Goal: Use online tool/utility: Utilize a website feature to perform a specific function

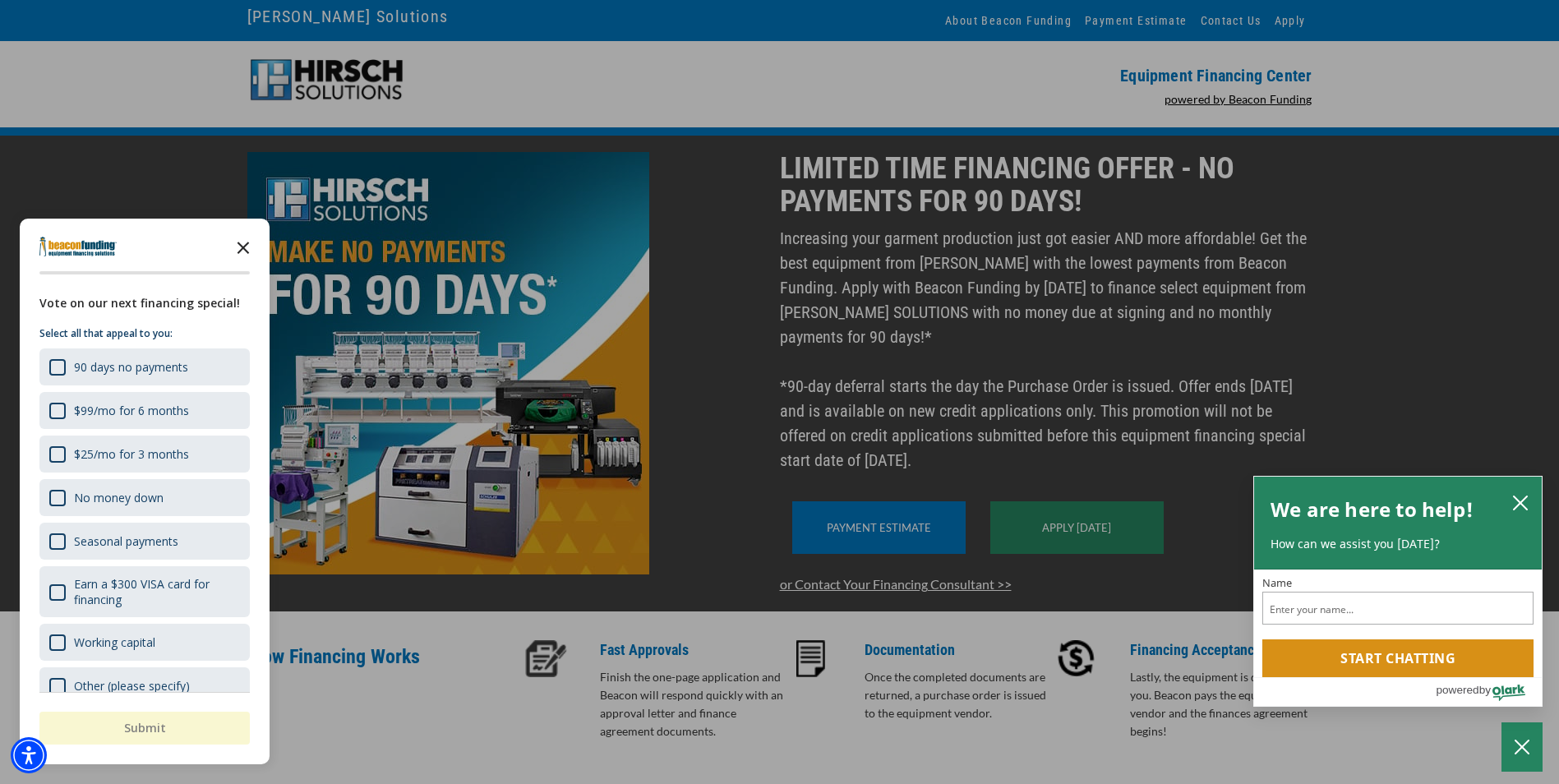
click at [244, 242] on icon "Close the survey" at bounding box center [243, 247] width 33 height 33
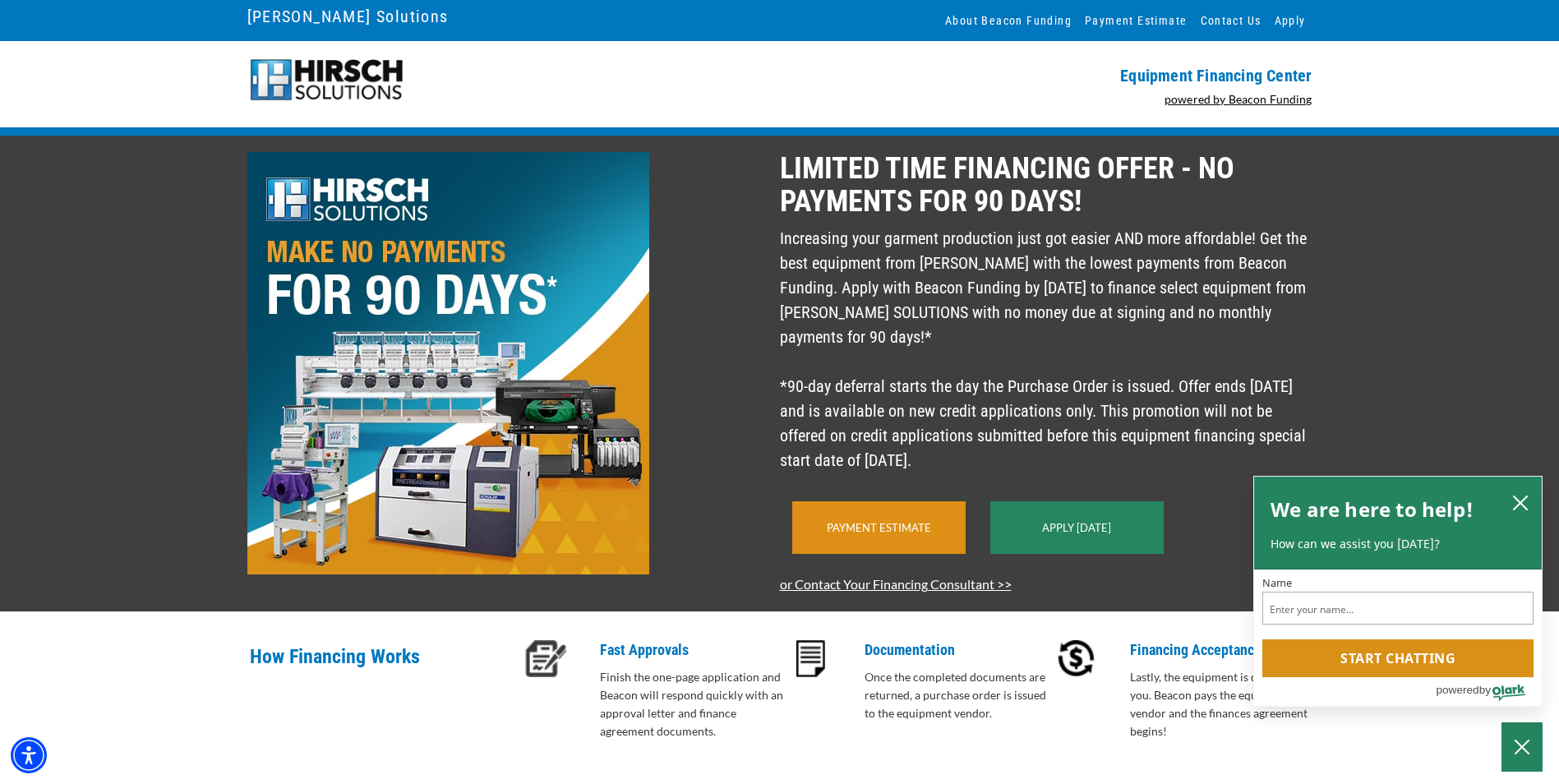
click at [901, 554] on div "Payment Estimate" at bounding box center [879, 527] width 174 height 53
drag, startPoint x: 1518, startPoint y: 499, endPoint x: 1009, endPoint y: 517, distance: 509.3
click at [1502, 499] on div "We are here to help! How can we assist you [DATE]?" at bounding box center [1398, 523] width 287 height 93
click at [904, 534] on link "Payment Estimate" at bounding box center [879, 527] width 104 height 14
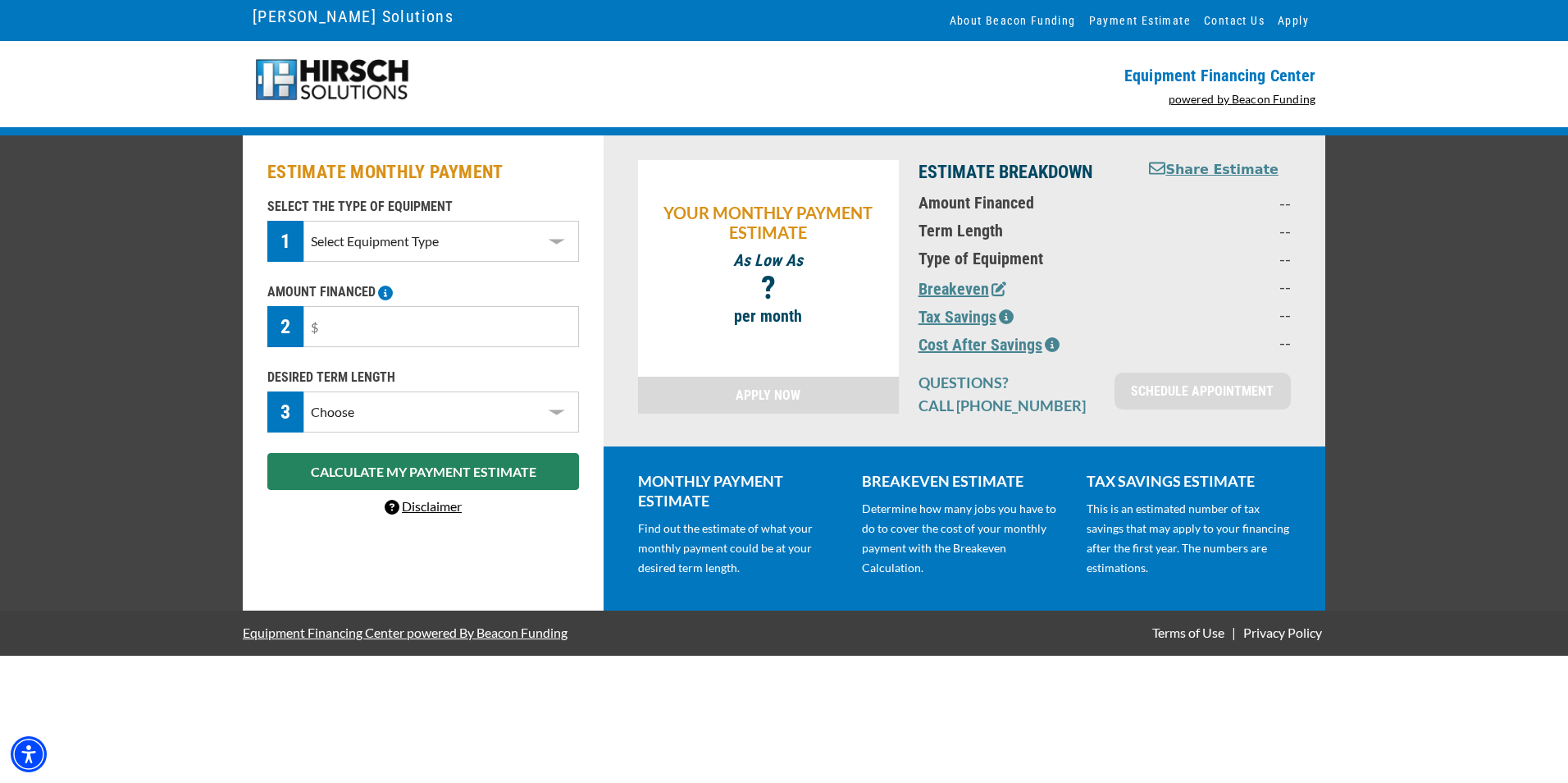
click at [408, 242] on select "Select Equipment Type DTG Printing Embroidery Screen Printing Software and Auto…" at bounding box center [441, 241] width 275 height 41
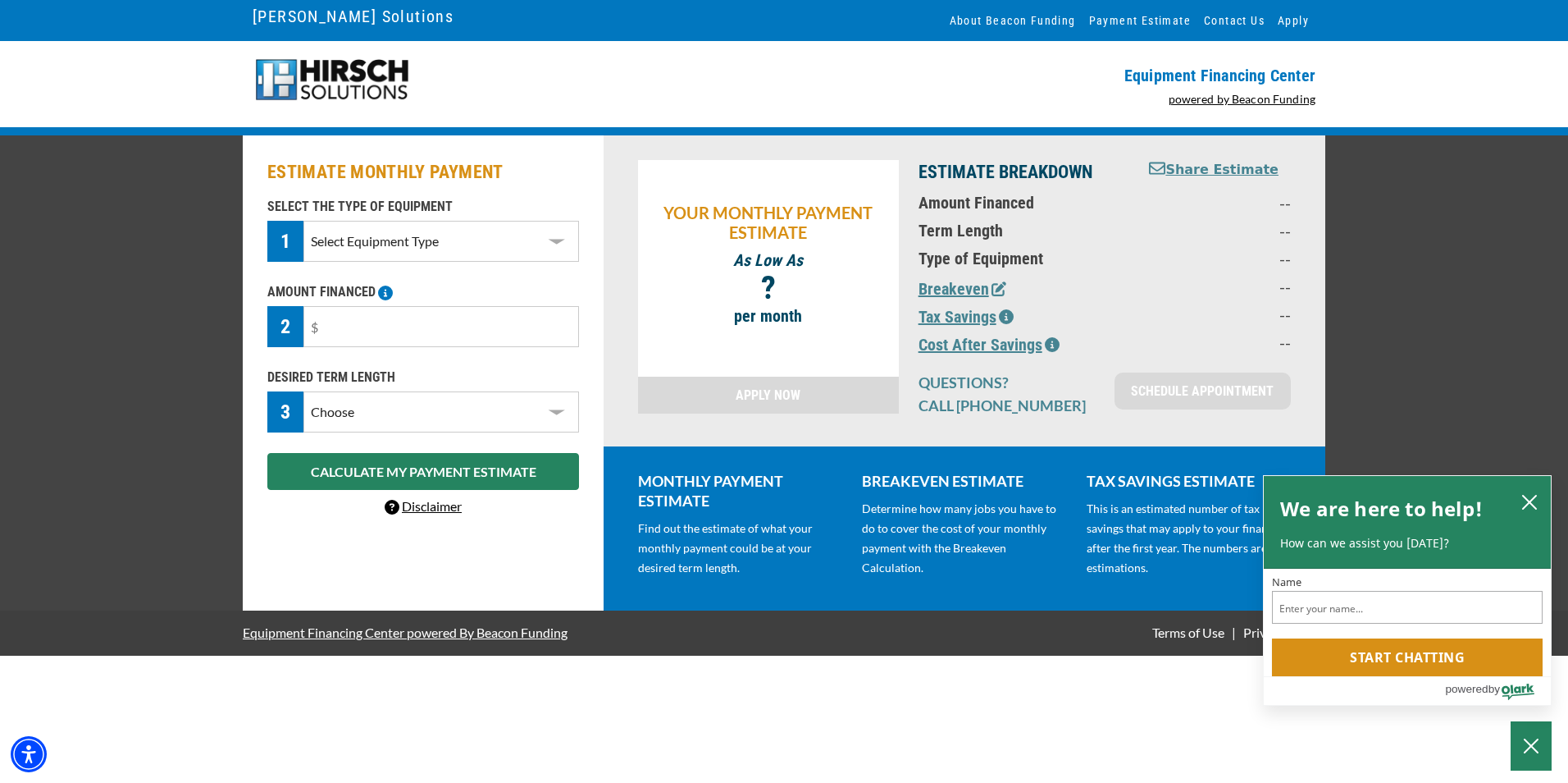
select select "1"
click at [303, 221] on select "Select Equipment Type DTG Printing Embroidery Screen Printing Software and Auto…" at bounding box center [441, 241] width 275 height 41
click at [390, 332] on input "text" at bounding box center [441, 326] width 275 height 41
type input "$15,000"
click at [489, 429] on select "Choose 36 Months 48 Months 60 Months" at bounding box center [441, 411] width 275 height 41
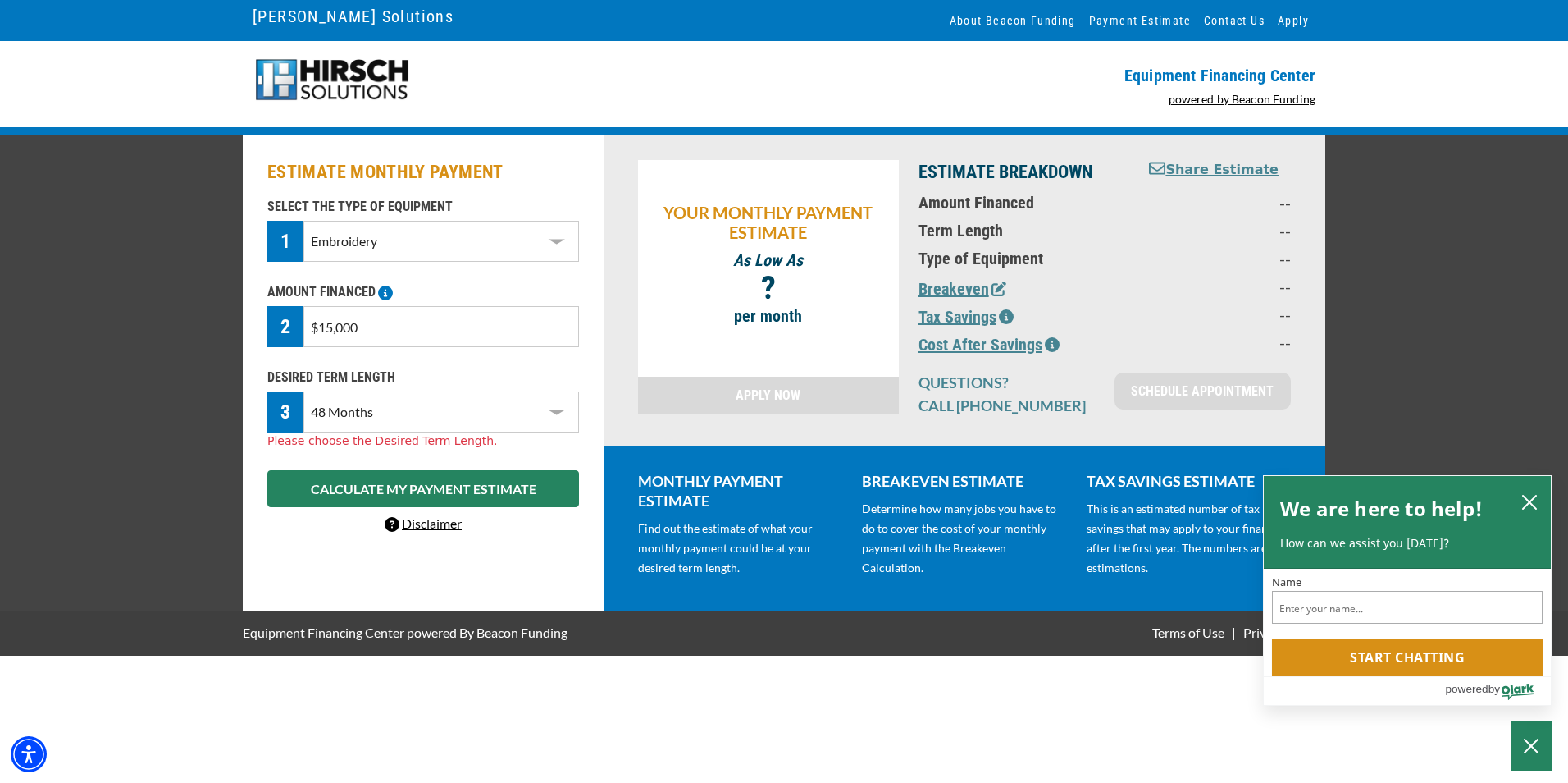
click at [303, 391] on select "Choose 36 Months 48 Months 60 Months" at bounding box center [441, 411] width 275 height 41
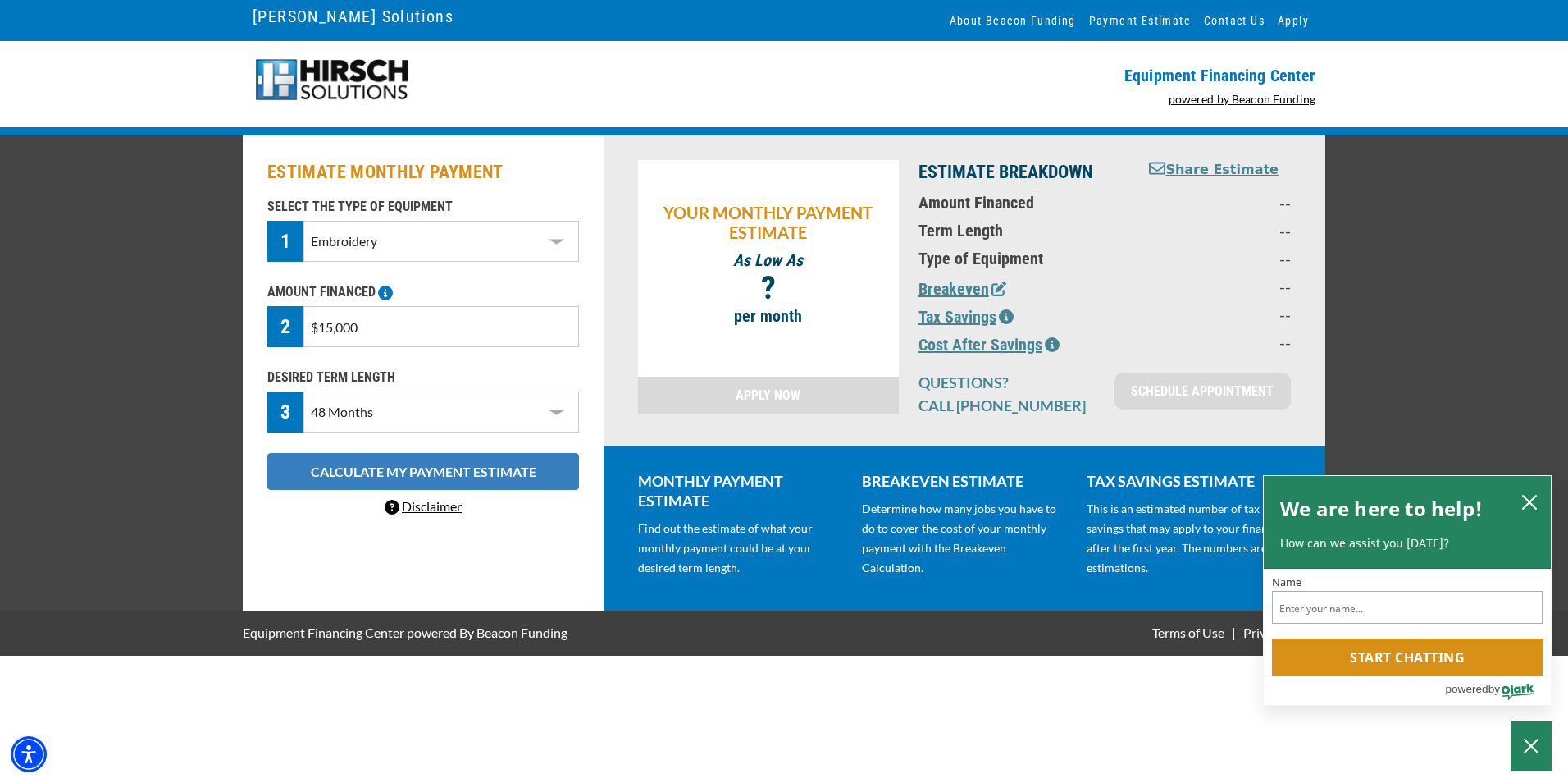
click at [397, 465] on button "CALCULATE MY PAYMENT ESTIMATE" at bounding box center [424, 471] width 312 height 37
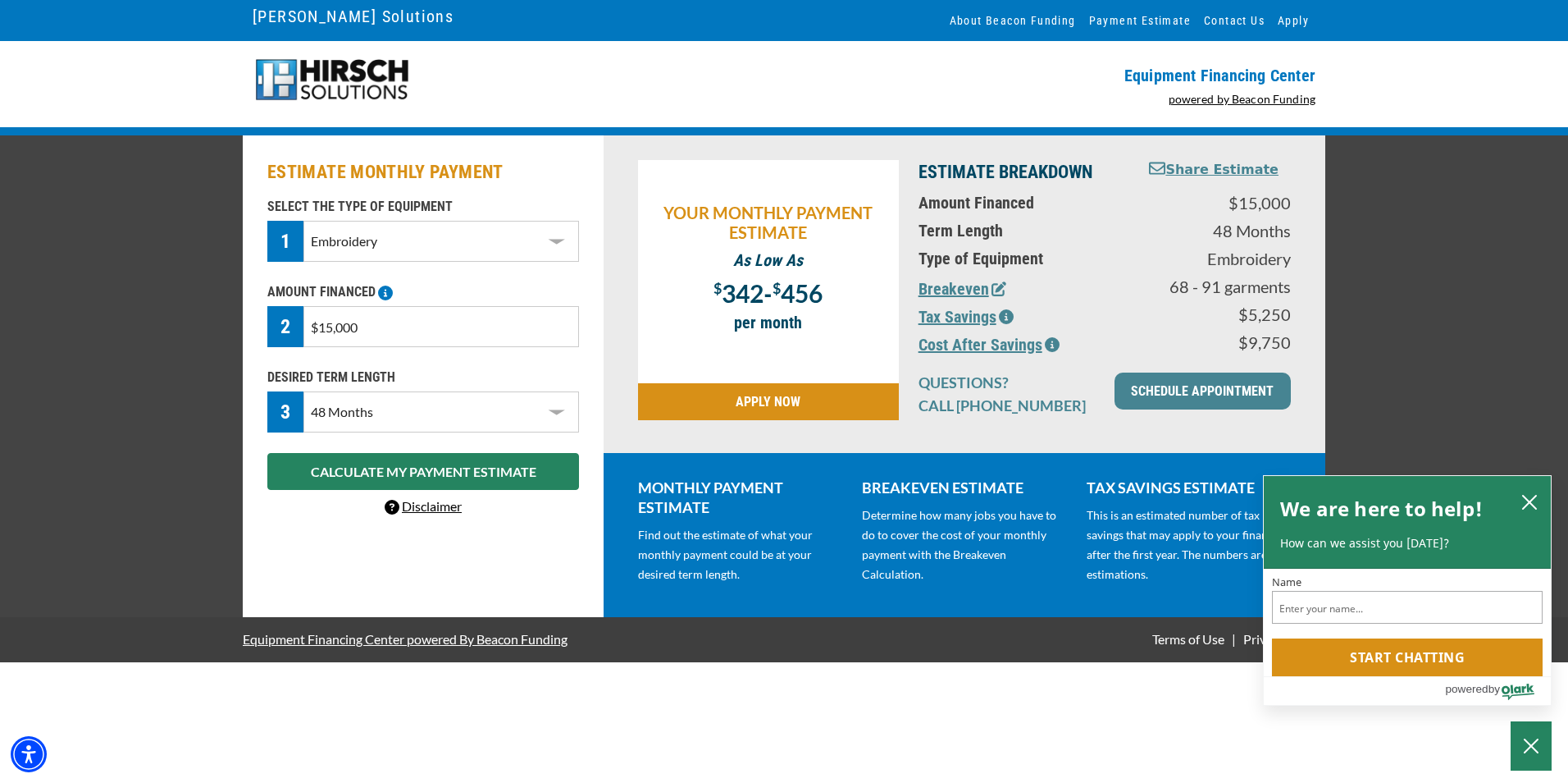
click at [370, 408] on select "Choose 36 Months 48 Months 60 Months" at bounding box center [441, 411] width 275 height 41
click at [303, 391] on select "Choose 36 Months 48 Months 60 Months" at bounding box center [441, 411] width 275 height 41
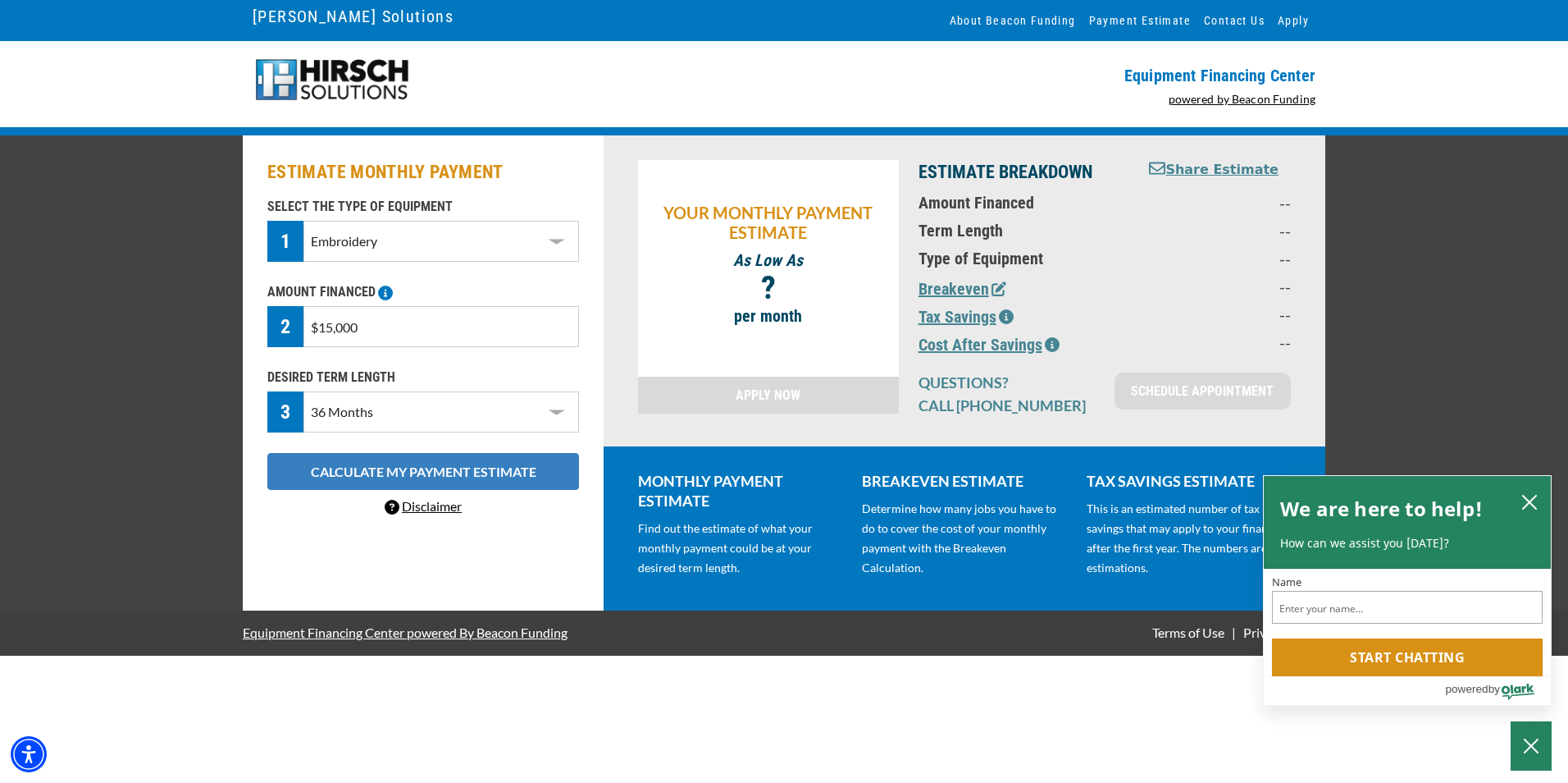
drag, startPoint x: 413, startPoint y: 479, endPoint x: 430, endPoint y: 469, distance: 19.7
click at [414, 478] on button "CALCULATE MY PAYMENT ESTIMATE" at bounding box center [424, 471] width 312 height 37
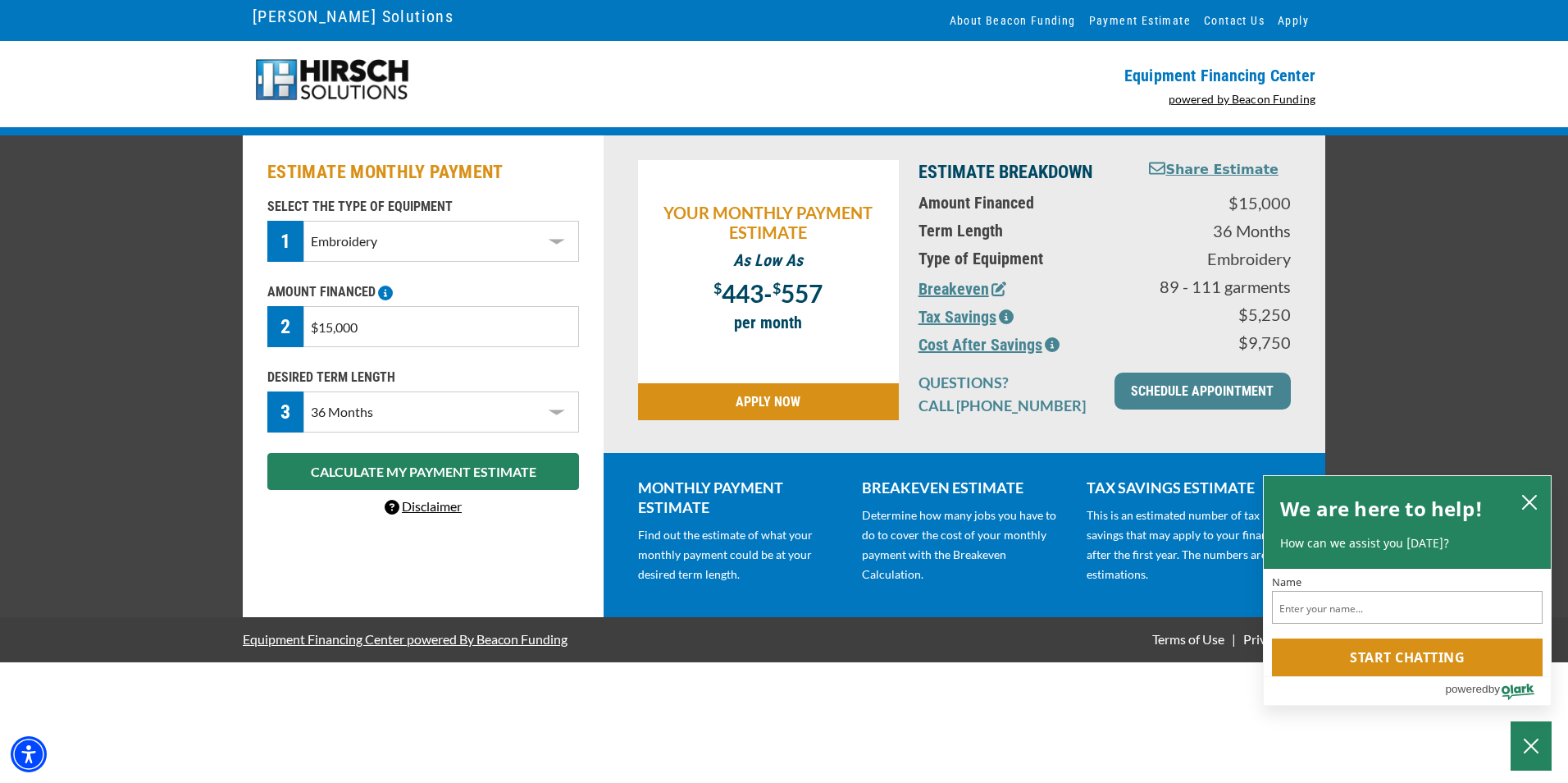
click at [444, 415] on select "Choose 36 Months 48 Months 60 Months" at bounding box center [441, 411] width 275 height 41
select select "48"
click at [303, 391] on select "Choose 36 Months 48 Months 60 Months" at bounding box center [441, 411] width 275 height 41
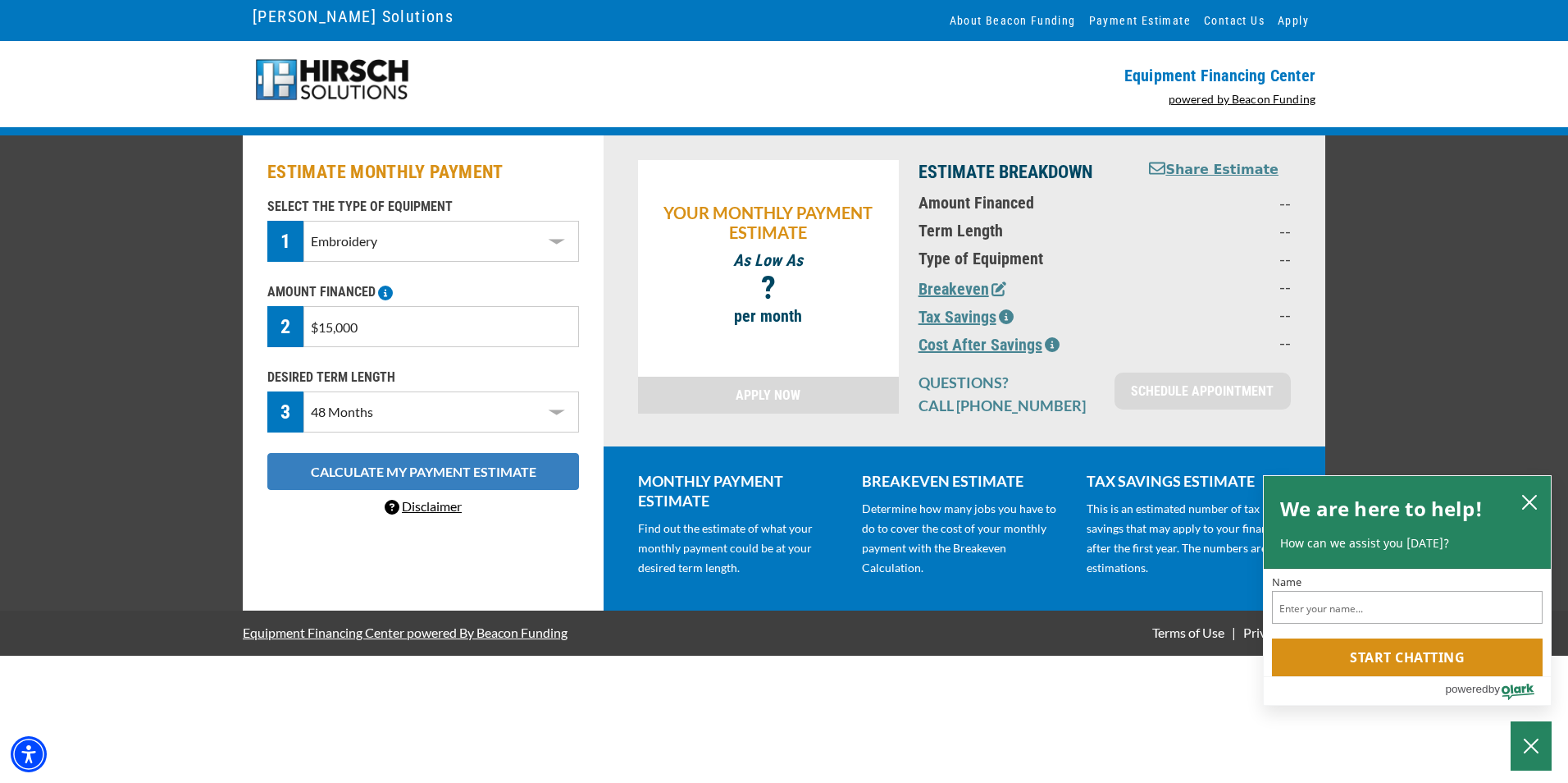
click at [398, 461] on button "CALCULATE MY PAYMENT ESTIMATE" at bounding box center [424, 471] width 312 height 37
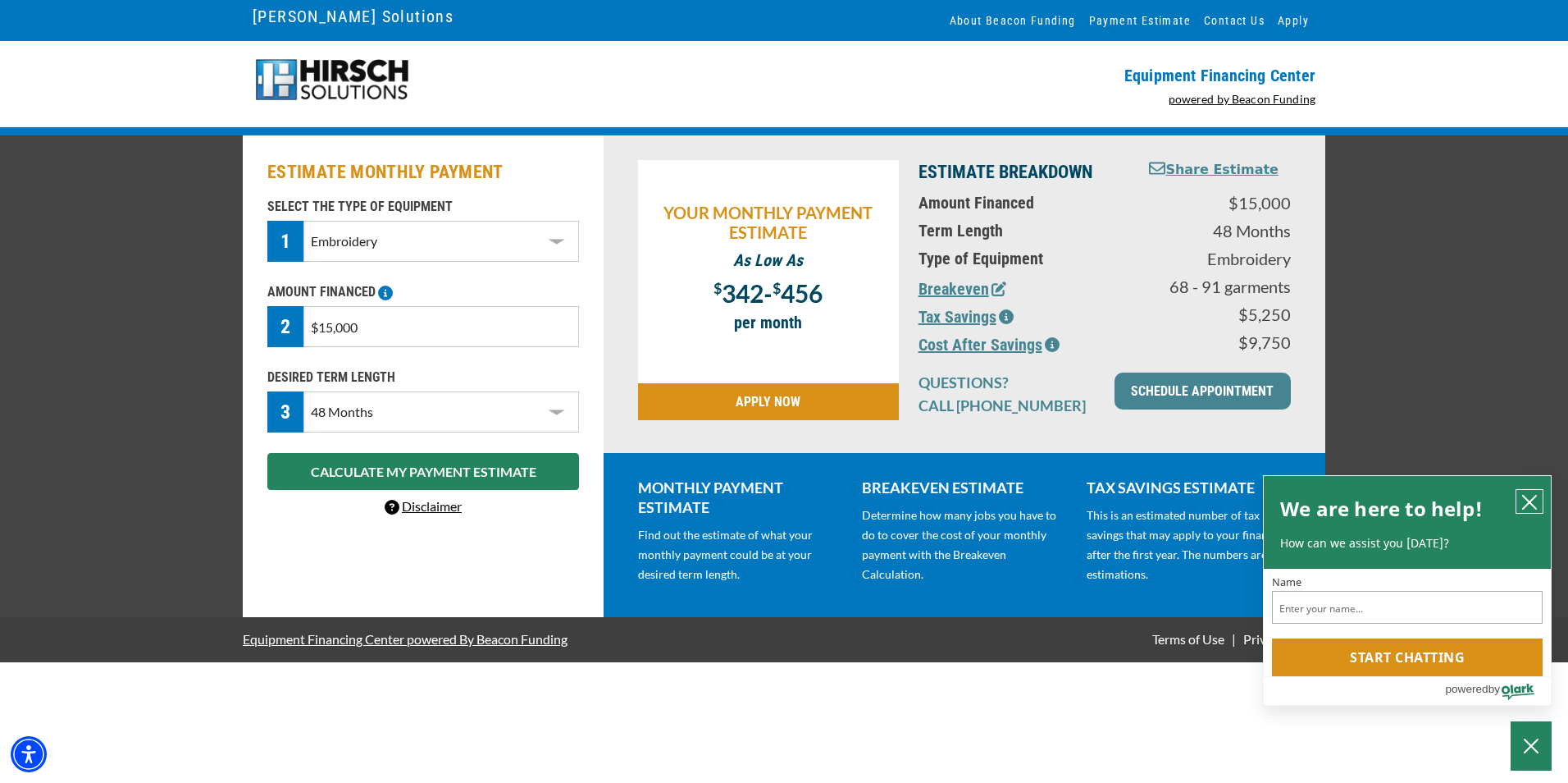
click at [1524, 501] on icon "close chatbox" at bounding box center [1529, 502] width 16 height 16
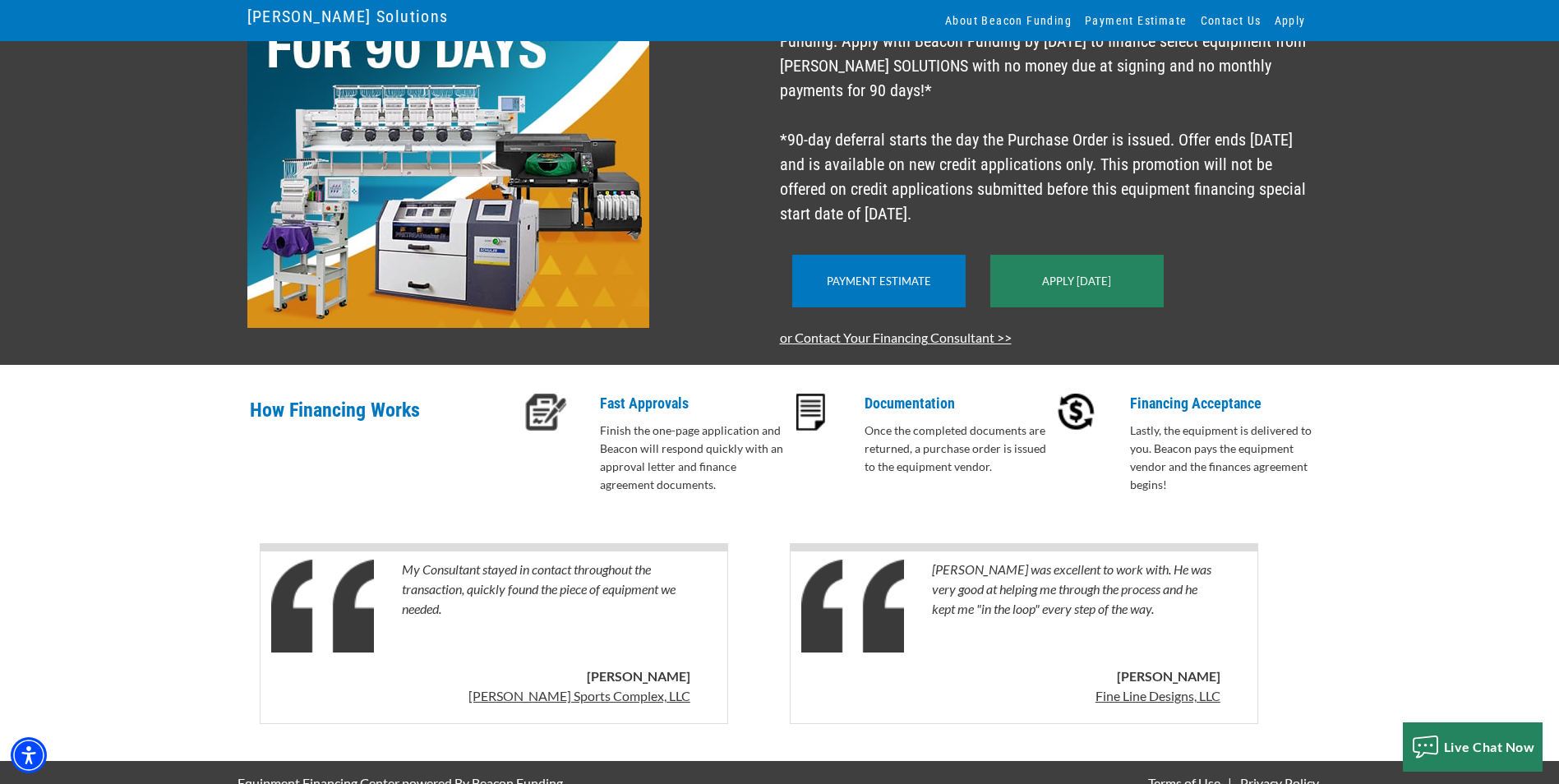
scroll to position [292, 0]
